Goal: Task Accomplishment & Management: Manage account settings

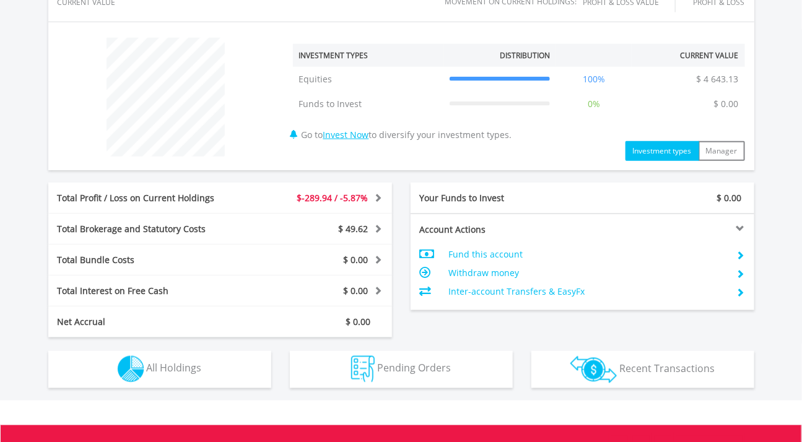
scroll to position [507, 0]
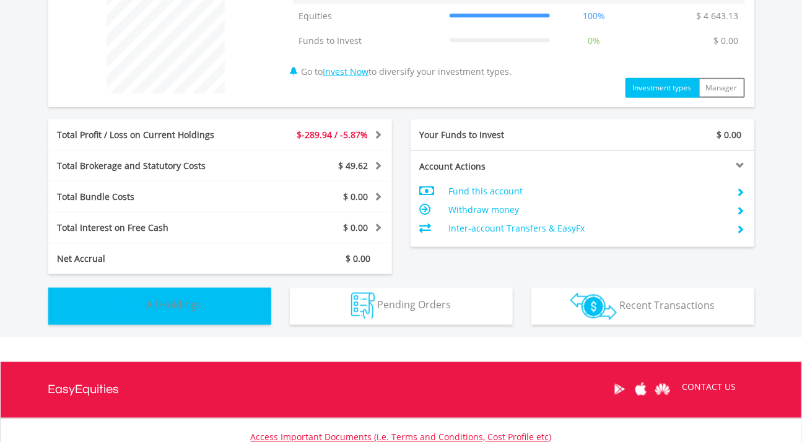
click at [186, 309] on span "All Holdings" at bounding box center [174, 305] width 55 height 14
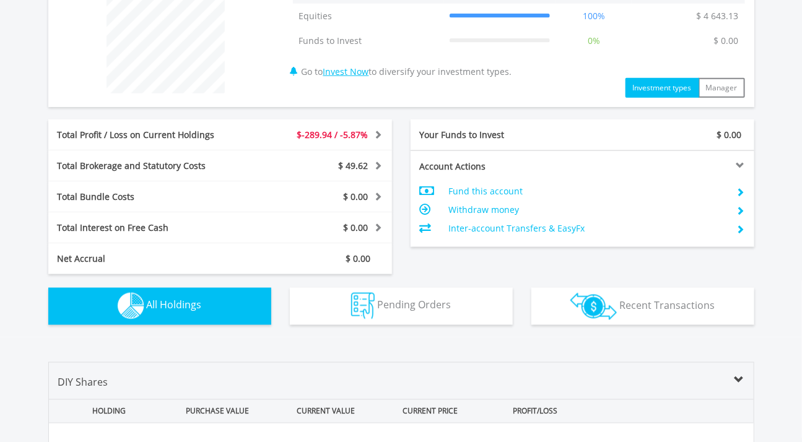
scroll to position [868, 0]
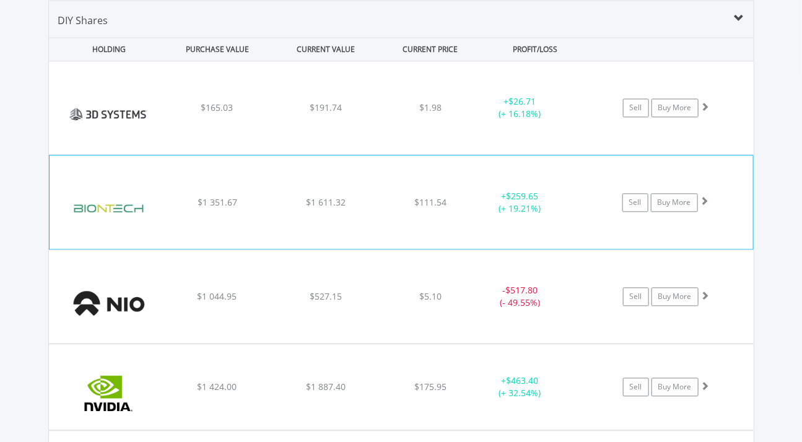
click at [326, 155] on div "﻿ BioNTech $1 351.67 $1 611.32 $111.54 + $259.65 (+ 19.21%) Sell Buy More" at bounding box center [401, 108] width 705 height 93
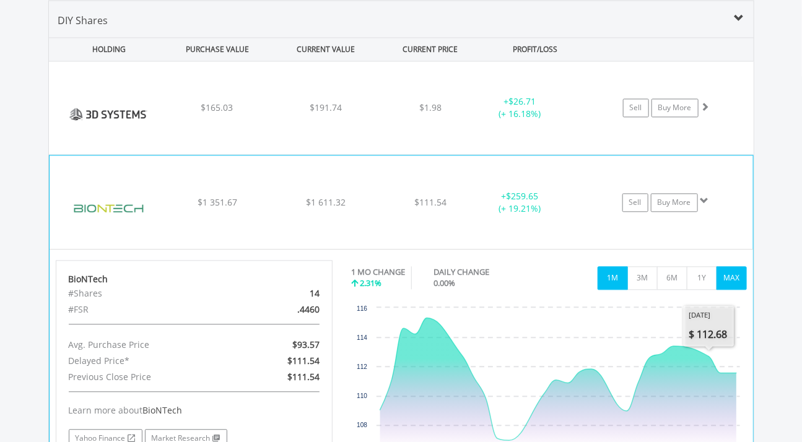
click at [734, 271] on button "MAX" at bounding box center [732, 279] width 30 height 24
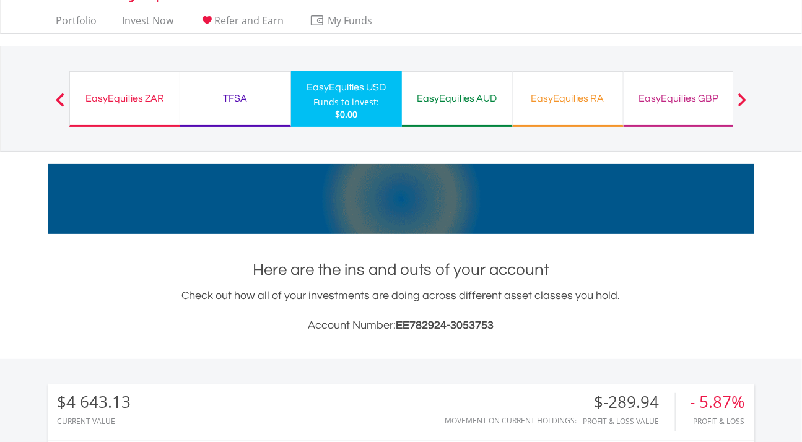
scroll to position [0, 0]
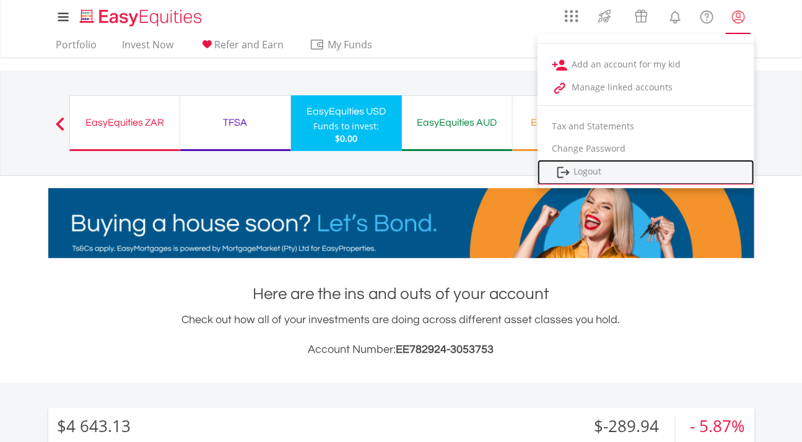
click at [614, 168] on link "Logout" at bounding box center [646, 172] width 217 height 25
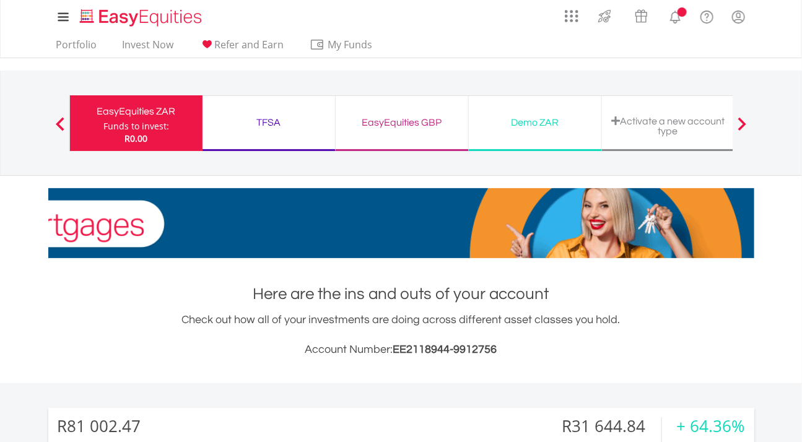
scroll to position [118, 235]
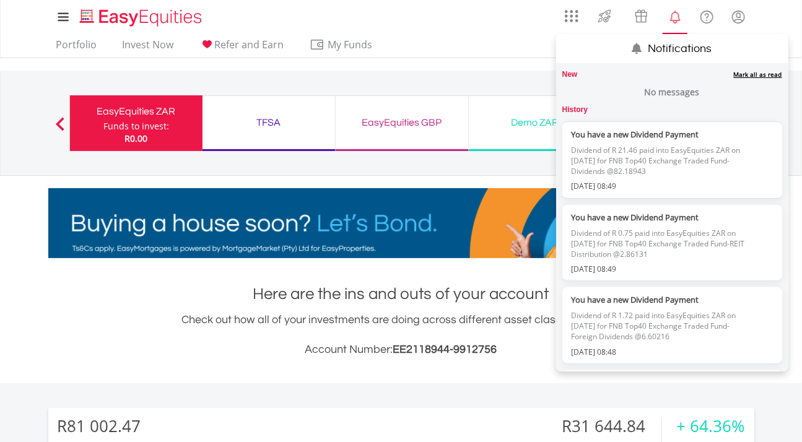
click at [751, 74] on link "Mark all as read" at bounding box center [758, 74] width 48 height 9
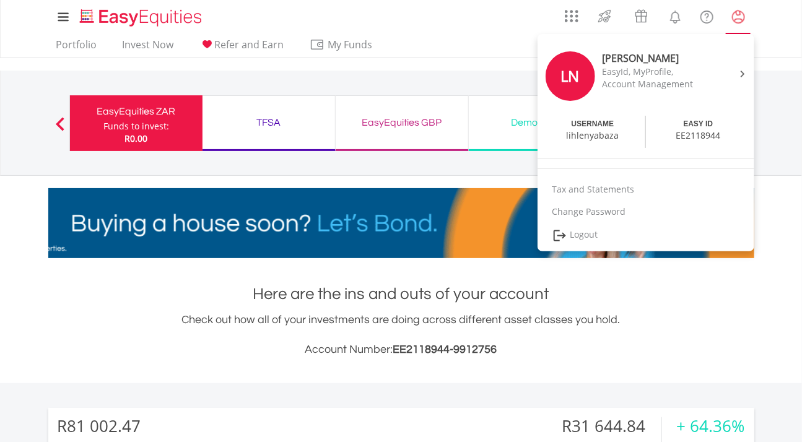
click at [740, 19] on lord-icon "My Profile" at bounding box center [738, 16] width 15 height 15
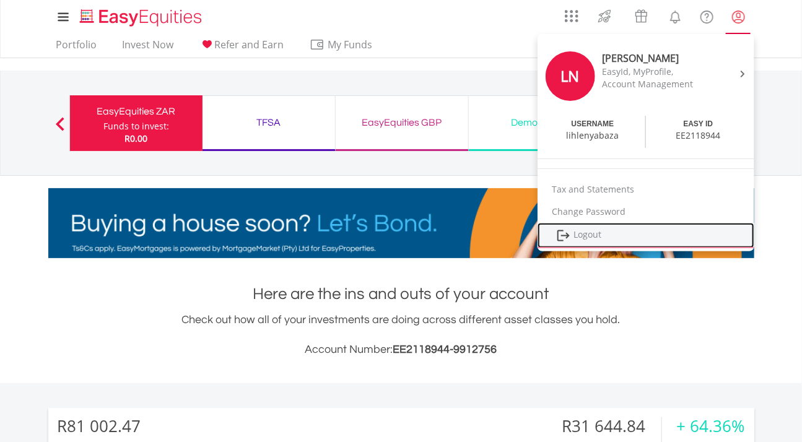
click at [637, 233] on link "Logout" at bounding box center [646, 235] width 217 height 25
